Goal: Information Seeking & Learning: Learn about a topic

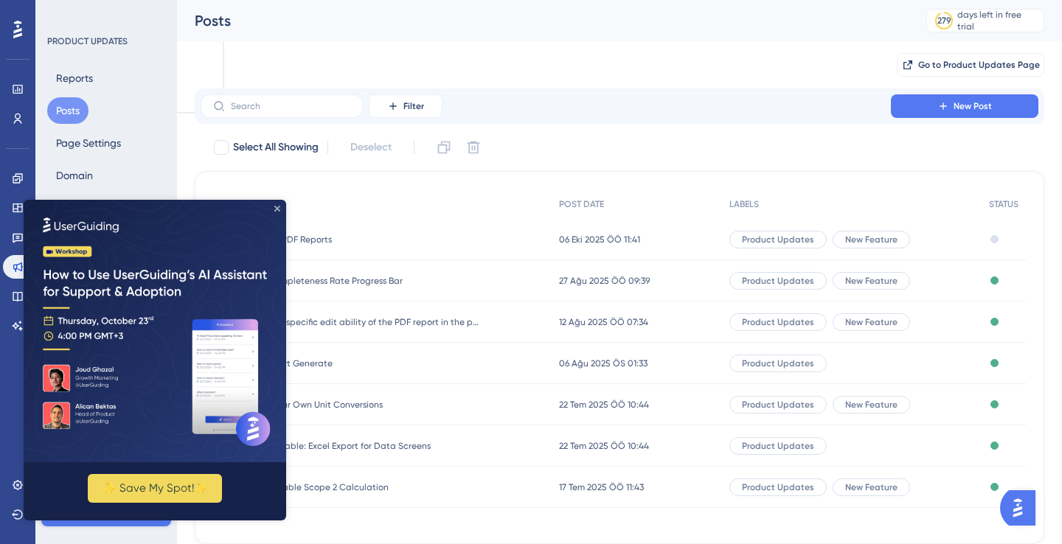
click at [277, 206] on icon "Close Preview" at bounding box center [277, 209] width 6 height 6
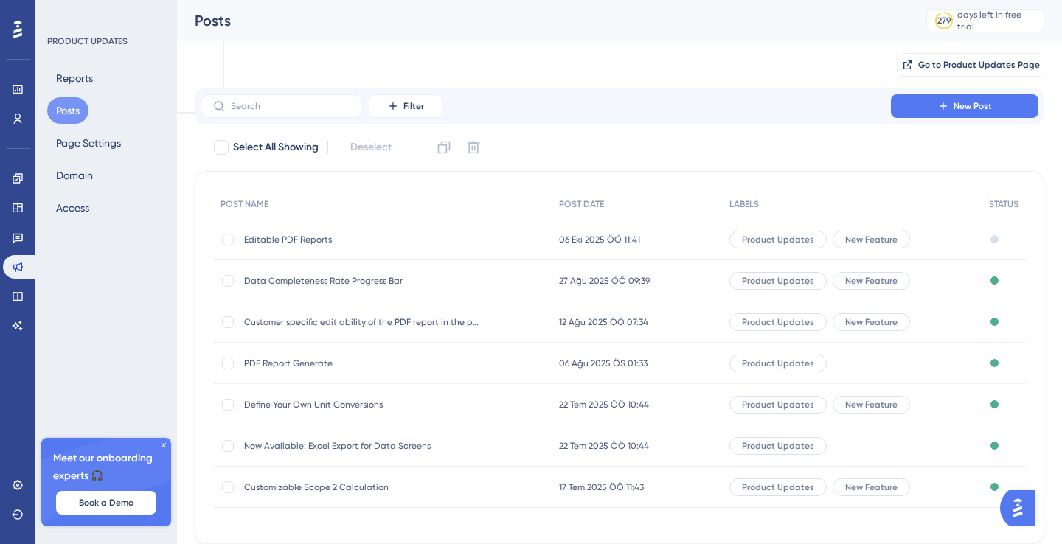
click at [288, 241] on span "Editable PDF Reports" at bounding box center [362, 240] width 236 height 12
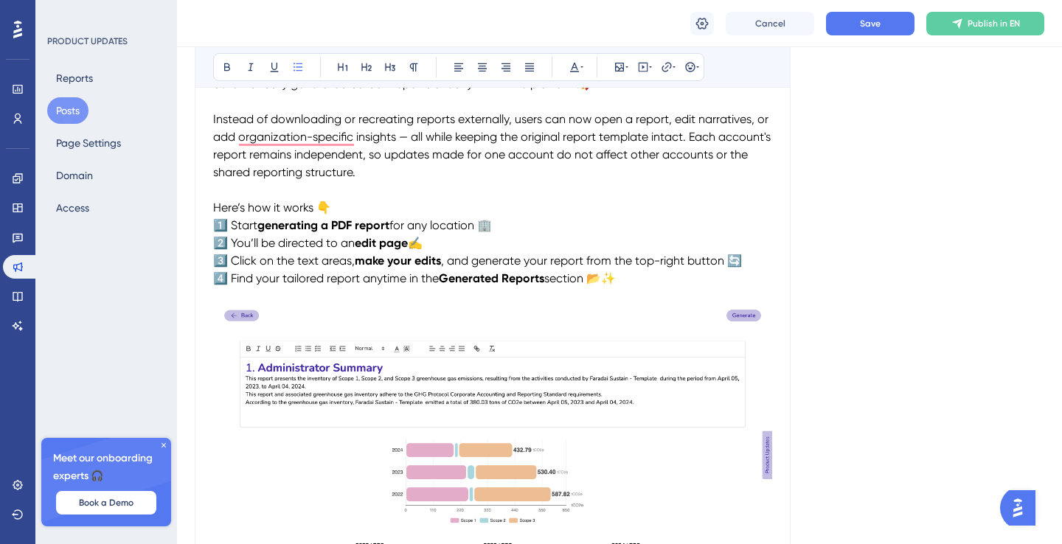
scroll to position [160, 0]
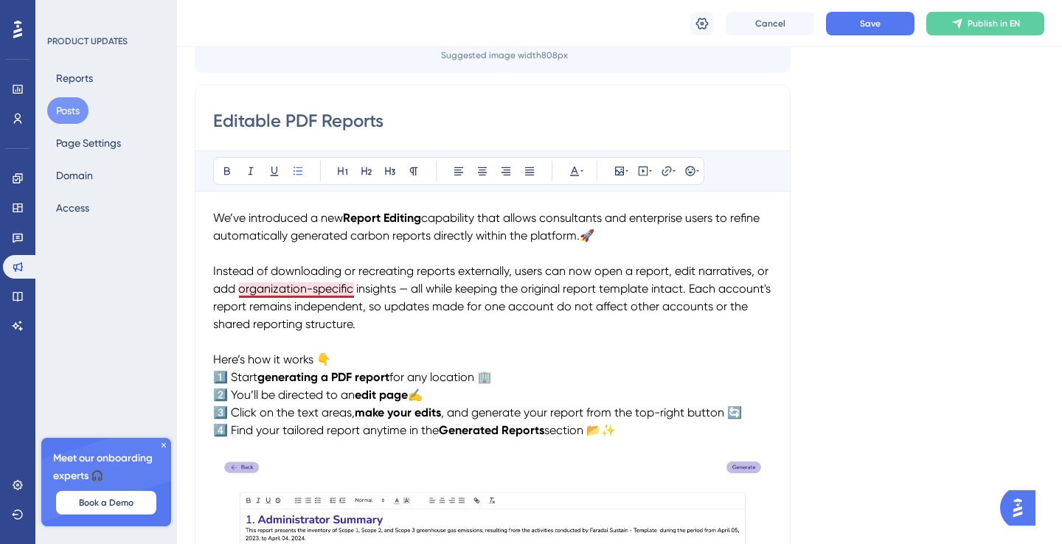
click at [353, 286] on span "Instead of downloading or recreating reports externally, users can now open a r…" at bounding box center [493, 297] width 561 height 67
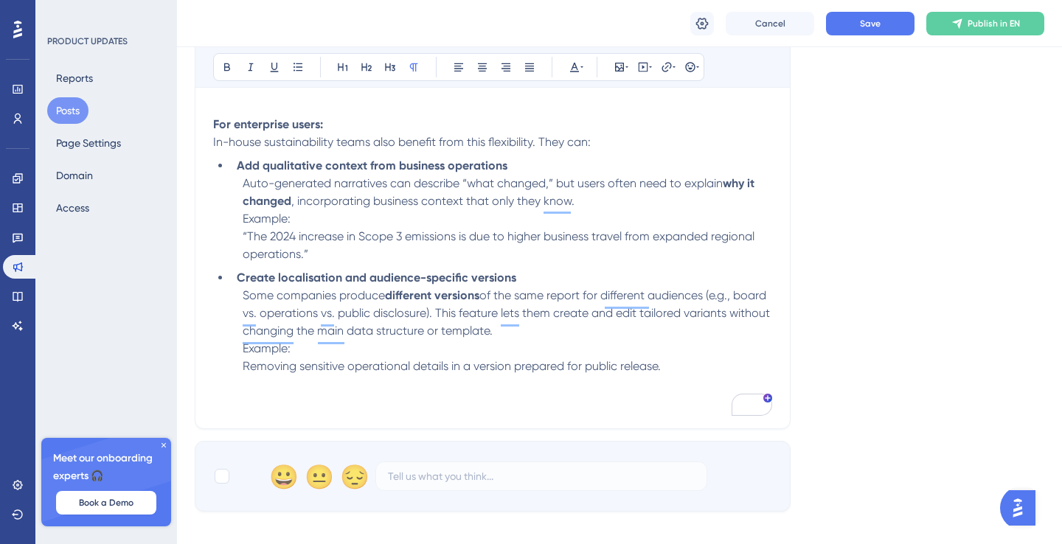
scroll to position [1430, 0]
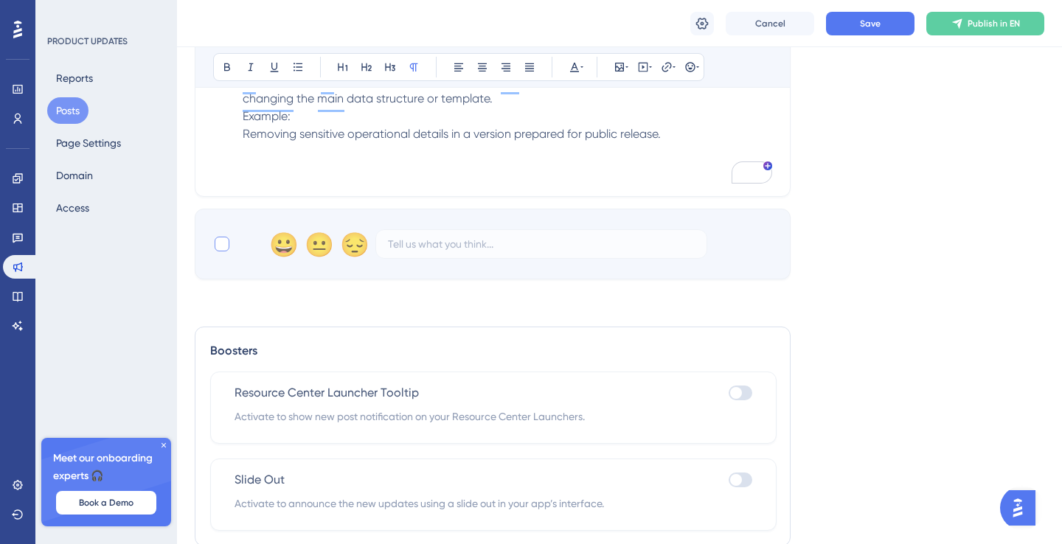
click at [219, 251] on div at bounding box center [222, 244] width 15 height 15
checkbox input "true"
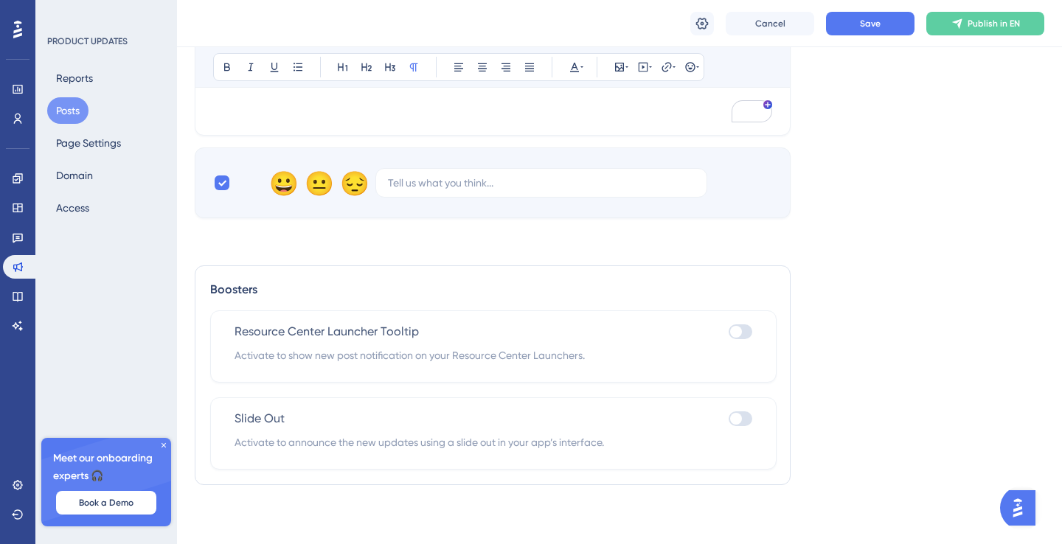
click at [750, 331] on div at bounding box center [741, 332] width 24 height 15
click at [729, 331] on input "checkbox" at bounding box center [728, 331] width 1 height 1
checkbox input "true"
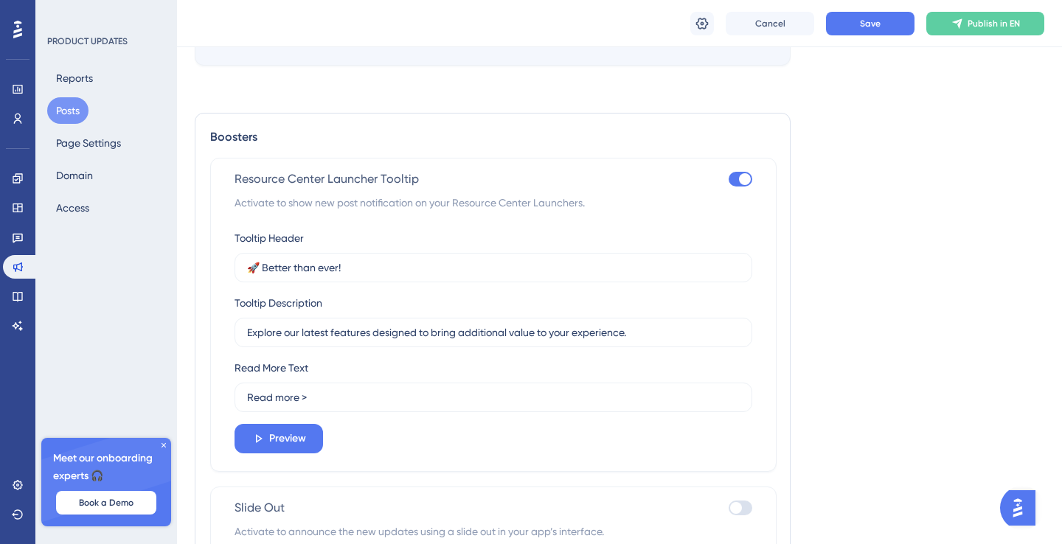
scroll to position [1262, 0]
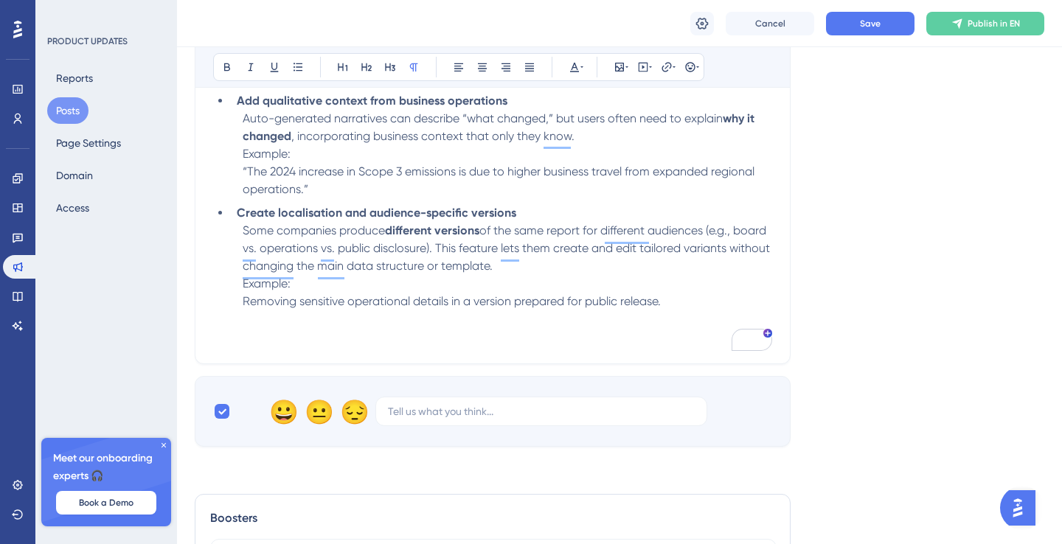
click at [408, 248] on span "of the same report for different audiences (e.g., board vs. operations vs. publ…" at bounding box center [508, 248] width 530 height 49
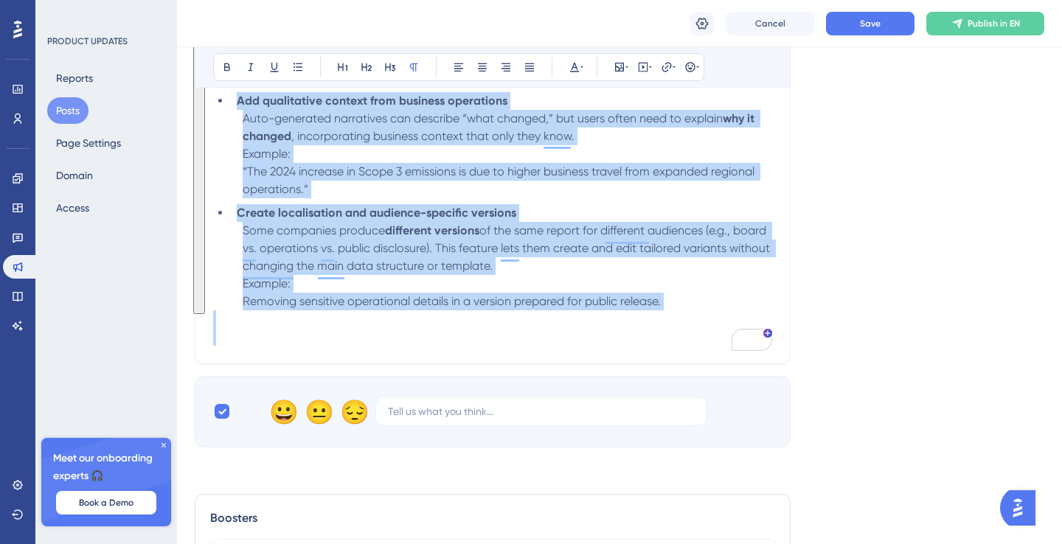
copy div "Lo’ip dolorsitam c adi Elitse Doeiusm temporinci utla etdolo magnaaliqua eni ad…"
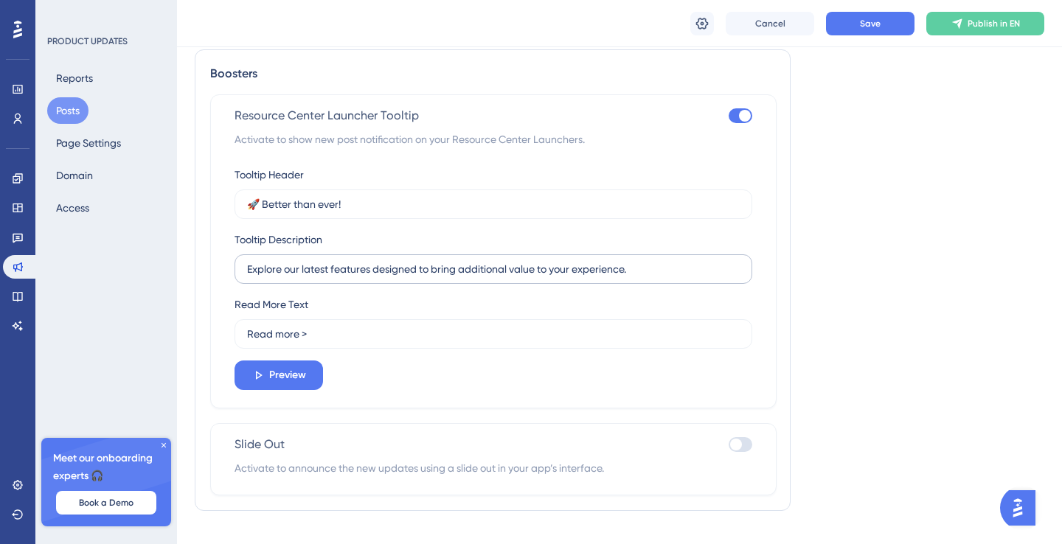
scroll to position [1738, 0]
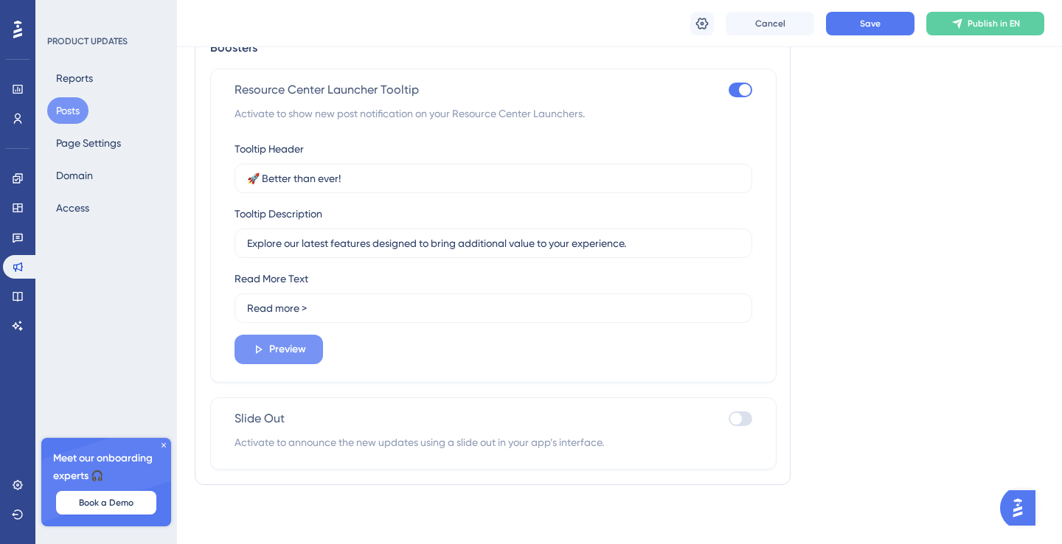
click at [274, 342] on span "Preview" at bounding box center [287, 350] width 37 height 18
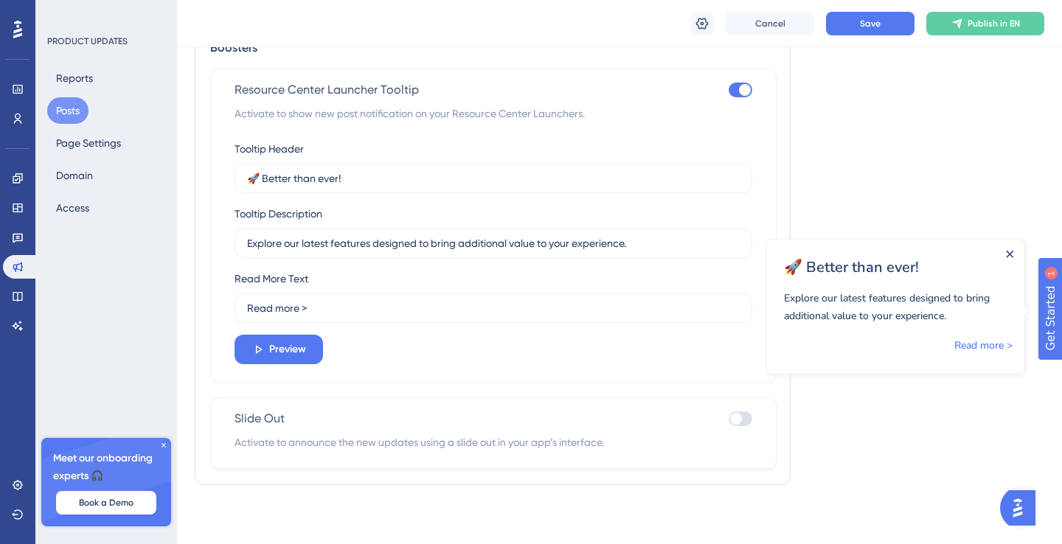
click at [1009, 255] on icon "Close Announcement" at bounding box center [1010, 254] width 7 height 7
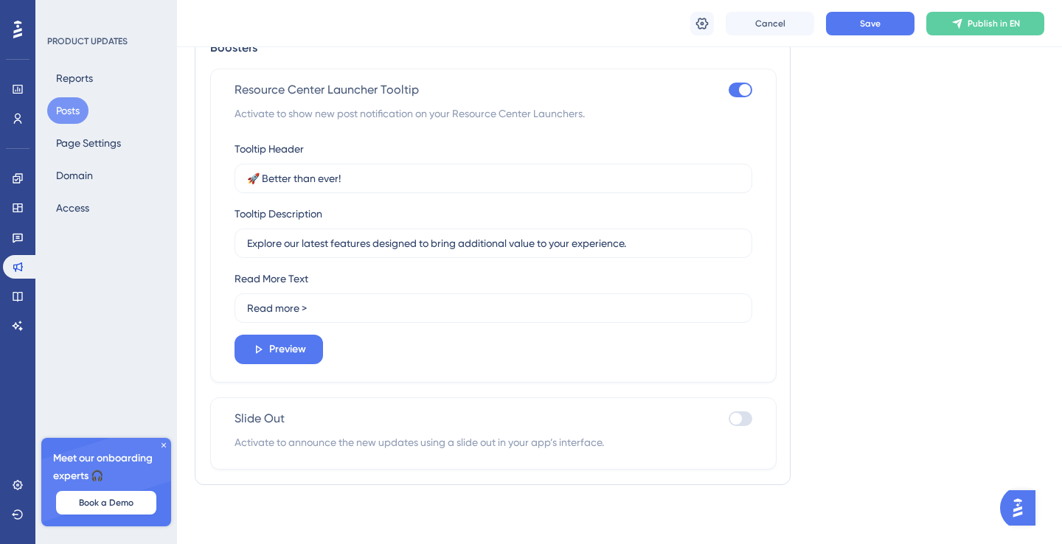
click at [739, 418] on div at bounding box center [736, 419] width 12 height 12
click at [729, 418] on input "checkbox" at bounding box center [728, 418] width 1 height 1
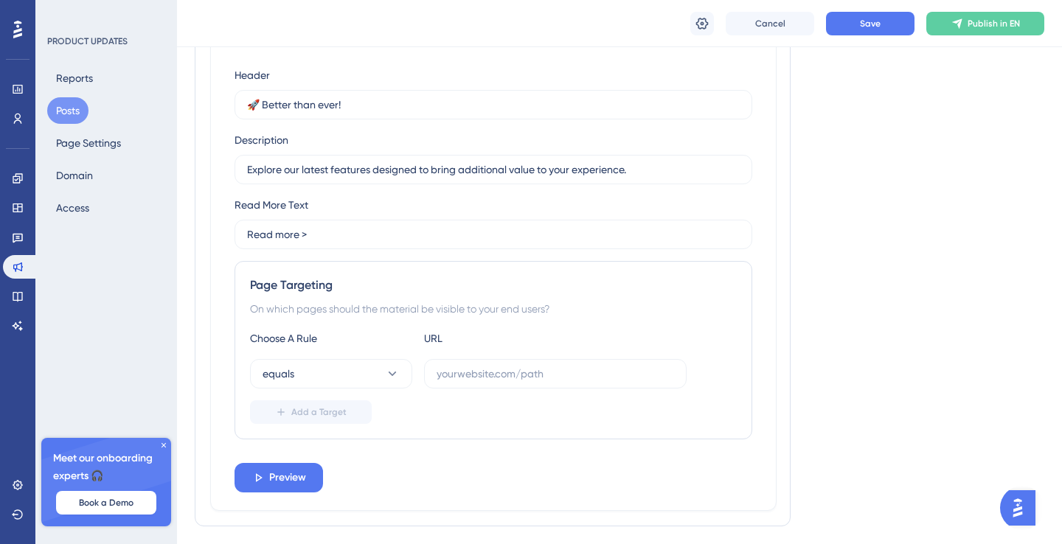
scroll to position [2182, 0]
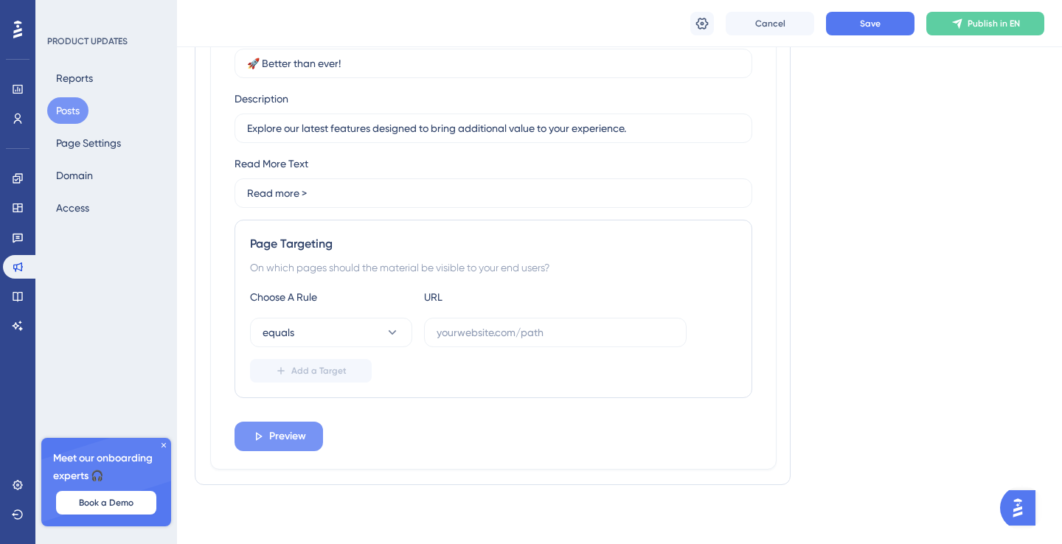
click at [308, 431] on button "Preview" at bounding box center [279, 437] width 89 height 30
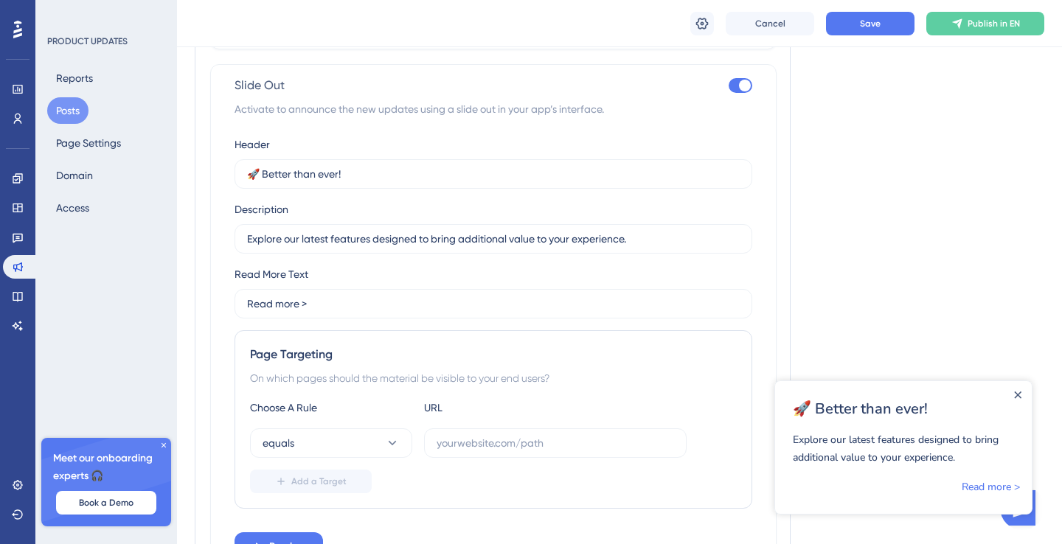
scroll to position [2025, 0]
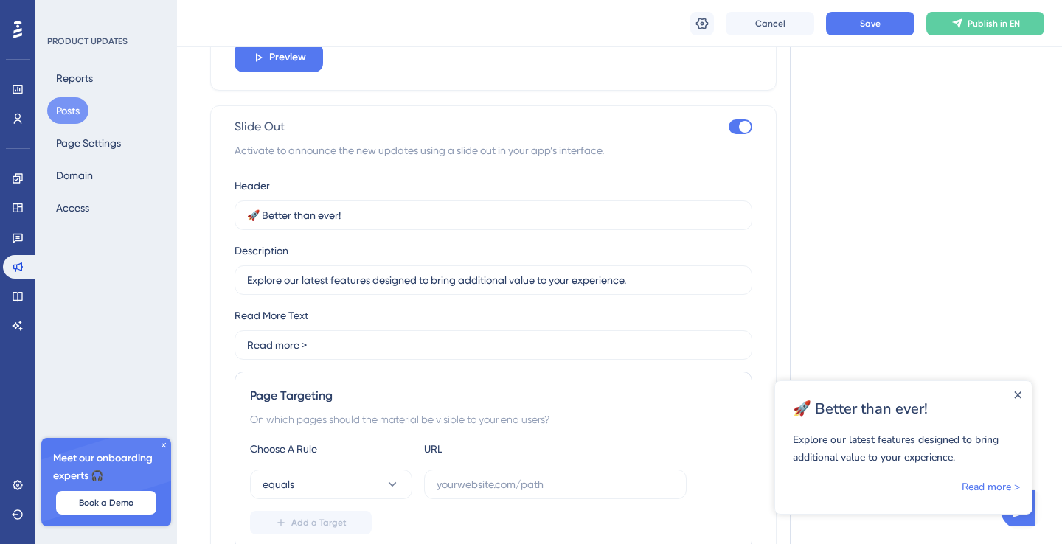
click at [741, 132] on div at bounding box center [745, 127] width 12 height 12
click at [729, 127] on input "checkbox" at bounding box center [728, 126] width 1 height 1
checkbox input "false"
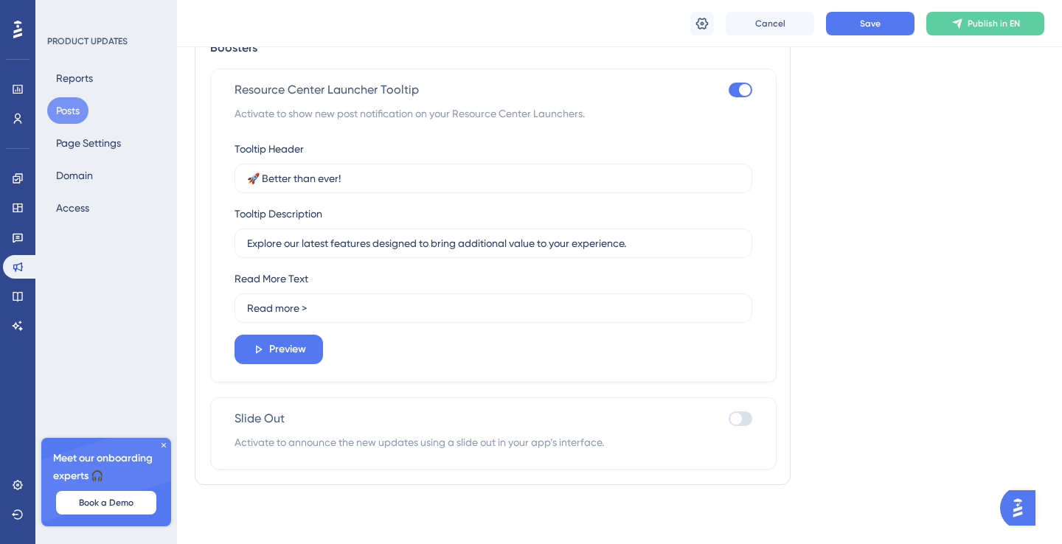
scroll to position [1738, 0]
click at [306, 175] on input "🚀 Better than ever!" at bounding box center [493, 178] width 493 height 16
paste input "Report Editing is here"
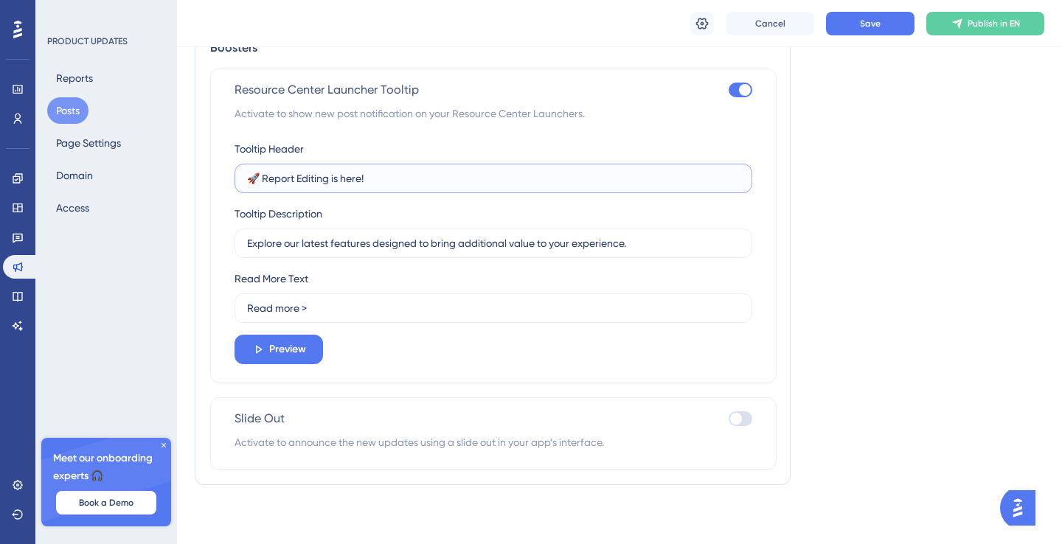
type input "🚀 Report Editing is here!"
click at [315, 313] on input "Read more >" at bounding box center [493, 308] width 493 height 16
paste input "Learn"
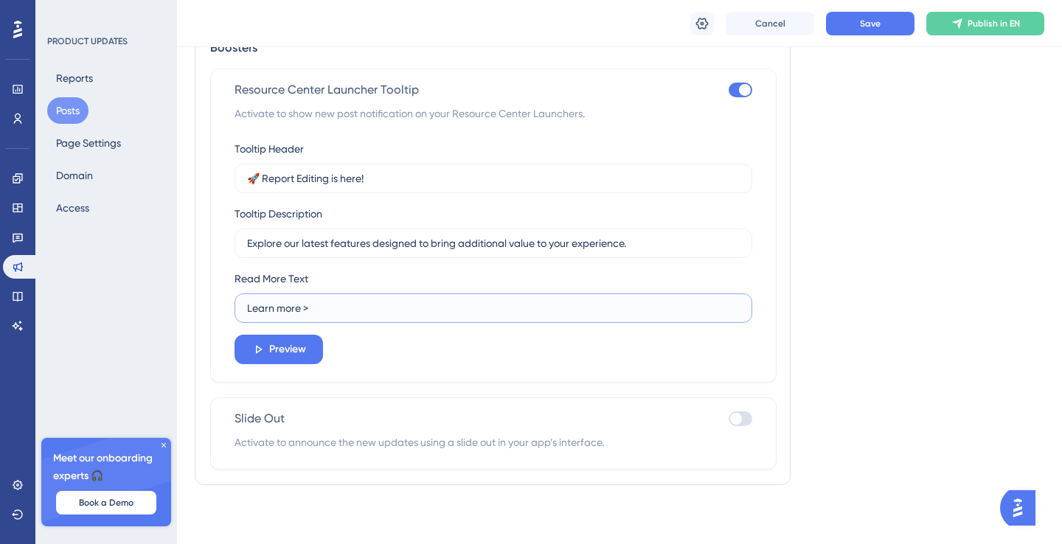
type input "Learn more >"
